Goal: Information Seeking & Learning: Check status

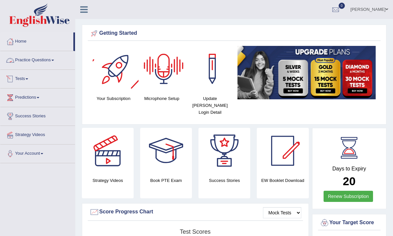
click at [26, 77] on link "Tests" at bounding box center [37, 78] width 75 height 16
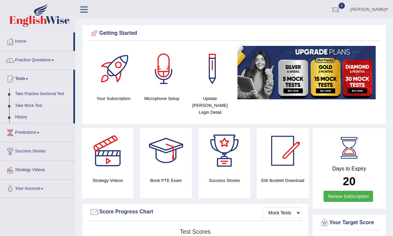
click at [31, 94] on link "Take Practice Sectional Test" at bounding box center [42, 94] width 61 height 12
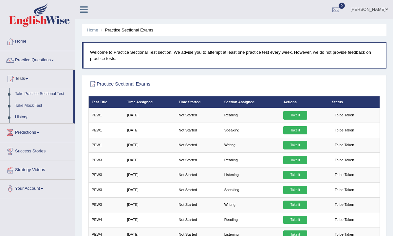
click at [51, 60] on link "Practice Questions" at bounding box center [37, 59] width 75 height 16
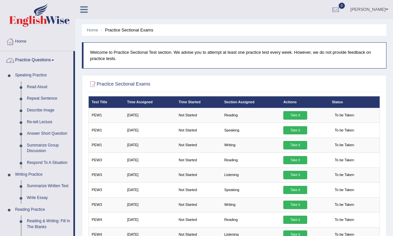
click at [40, 58] on link "Practice Questions" at bounding box center [36, 59] width 73 height 16
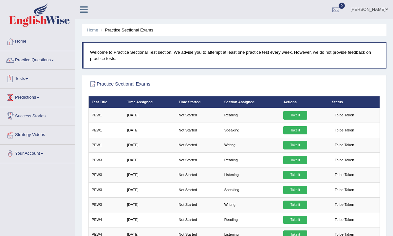
click at [28, 79] on span at bounding box center [27, 78] width 3 height 1
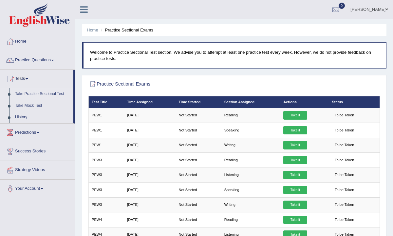
click at [30, 94] on link "Take Practice Sectional Test" at bounding box center [42, 94] width 61 height 12
click at [25, 116] on link "History" at bounding box center [42, 117] width 61 height 12
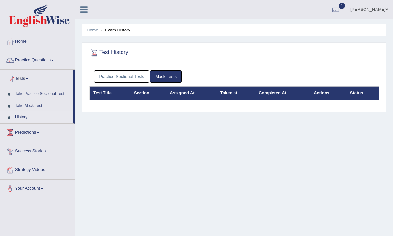
click at [166, 78] on link "Mock Tests" at bounding box center [166, 76] width 32 height 12
click at [101, 93] on th "Test Title" at bounding box center [110, 93] width 41 height 14
click at [144, 93] on th "Section" at bounding box center [148, 93] width 36 height 14
click at [120, 32] on li "Exam History" at bounding box center [114, 30] width 31 height 6
click at [34, 94] on link "Take Practice Sectional Test" at bounding box center [42, 94] width 61 height 12
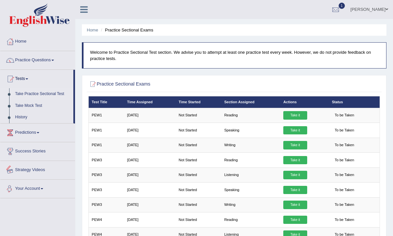
click at [43, 189] on span at bounding box center [42, 188] width 3 height 1
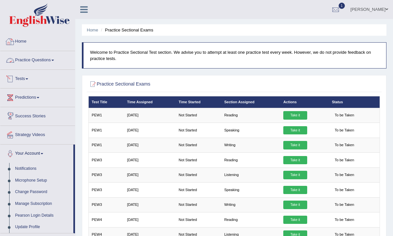
click at [30, 43] on link "Home" at bounding box center [37, 40] width 75 height 16
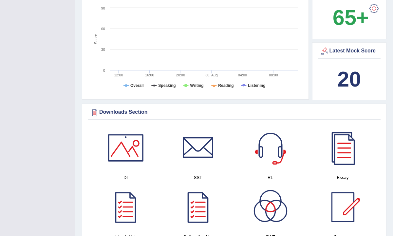
scroll to position [218, 0]
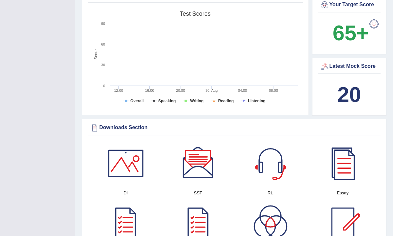
click at [352, 62] on div "Latest Mock Score" at bounding box center [350, 67] width 60 height 10
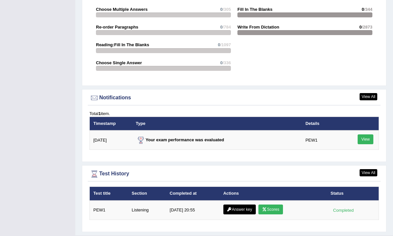
scroll to position [725, 0]
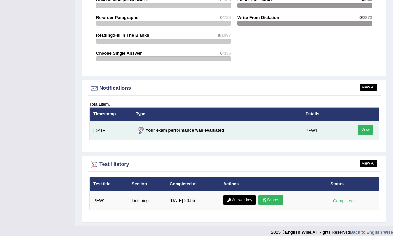
click at [368, 125] on link "View" at bounding box center [366, 130] width 16 height 10
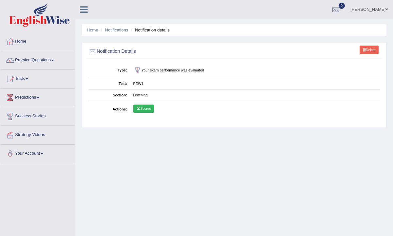
click at [140, 107] on icon at bounding box center [138, 108] width 4 height 3
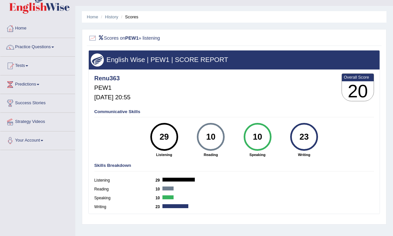
scroll to position [12, 0]
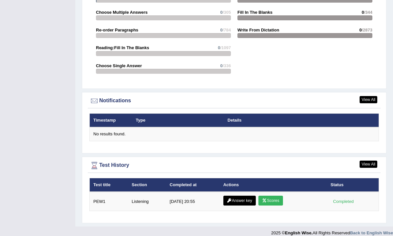
scroll to position [713, 0]
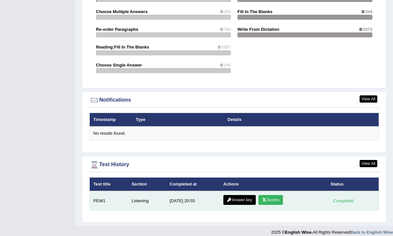
click at [266, 198] on icon at bounding box center [264, 200] width 5 height 4
click at [236, 196] on link "Answer key" at bounding box center [239, 200] width 32 height 10
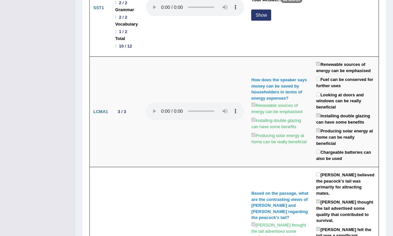
scroll to position [171, 0]
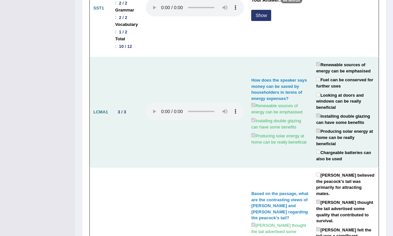
click at [248, 104] on td at bounding box center [194, 112] width 105 height 110
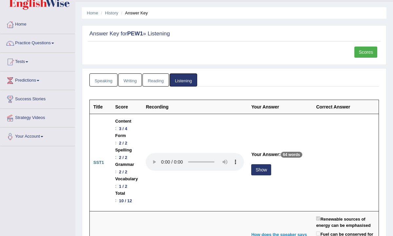
scroll to position [1, 0]
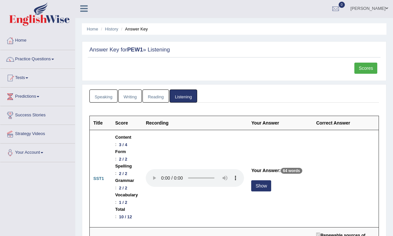
click at [372, 69] on link "Scores" at bounding box center [365, 68] width 23 height 11
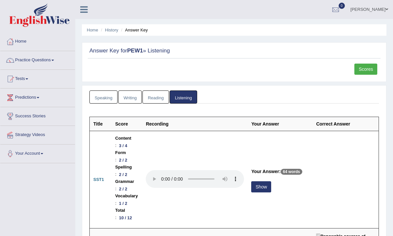
click at [372, 68] on link "Scores" at bounding box center [365, 69] width 23 height 11
